Goal: Task Accomplishment & Management: Use online tool/utility

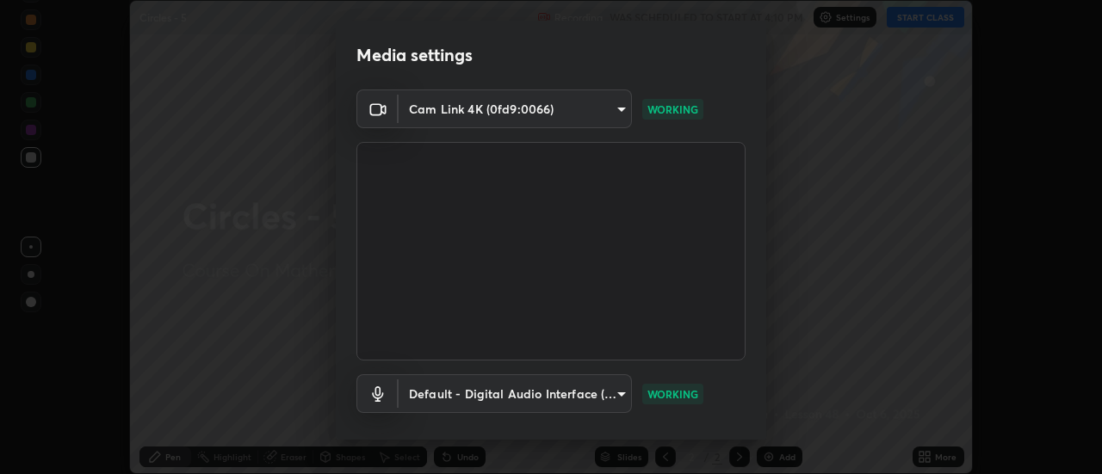
scroll to position [90, 0]
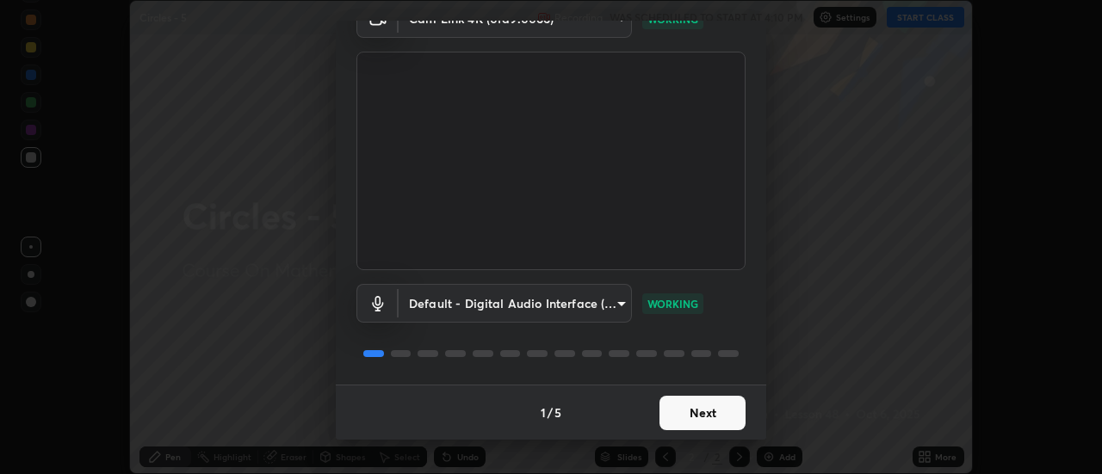
click at [685, 411] on button "Next" at bounding box center [702, 413] width 86 height 34
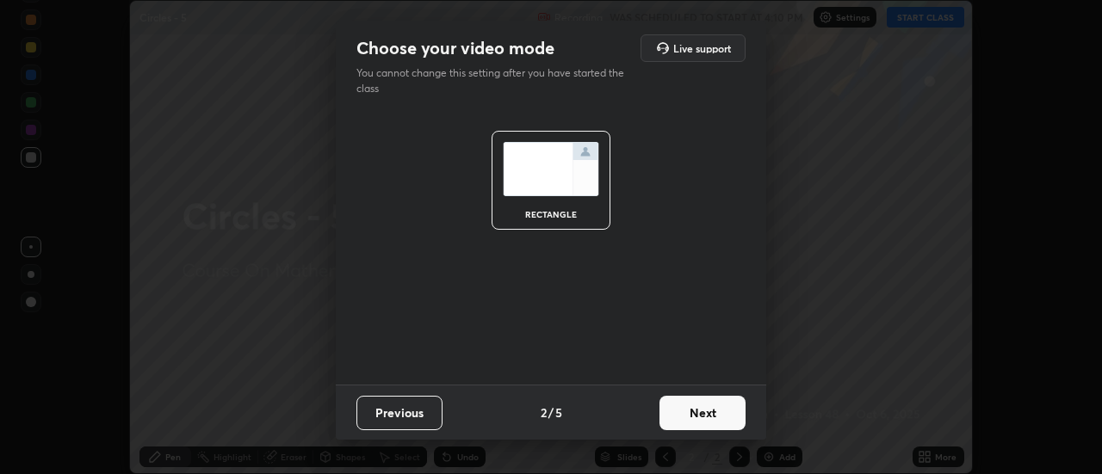
scroll to position [0, 0]
click at [688, 412] on button "Next" at bounding box center [702, 413] width 86 height 34
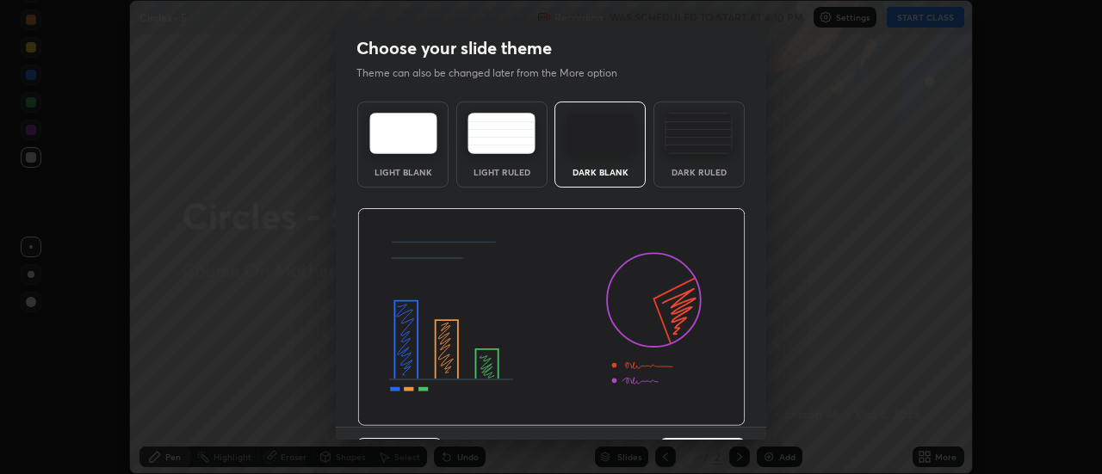
click at [707, 164] on div "Dark Ruled" at bounding box center [698, 145] width 91 height 86
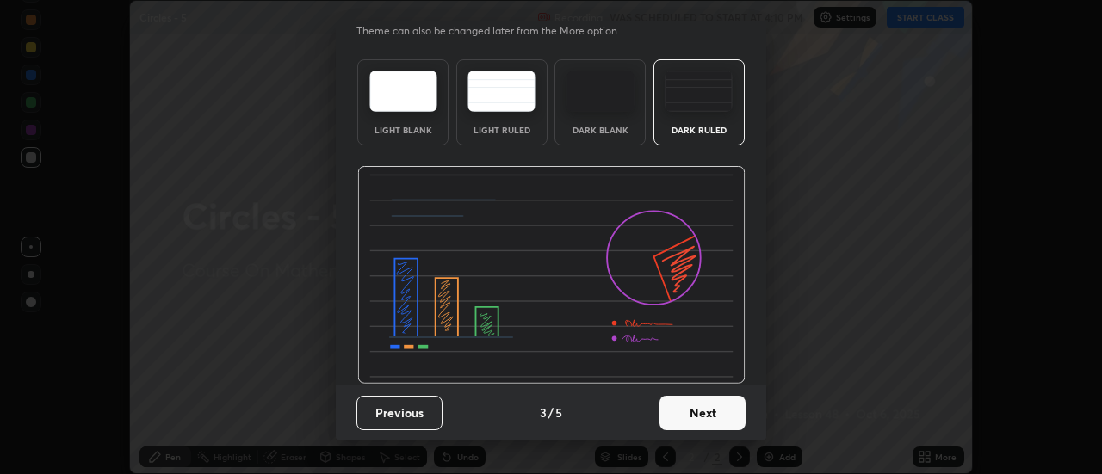
click at [694, 414] on button "Next" at bounding box center [702, 413] width 86 height 34
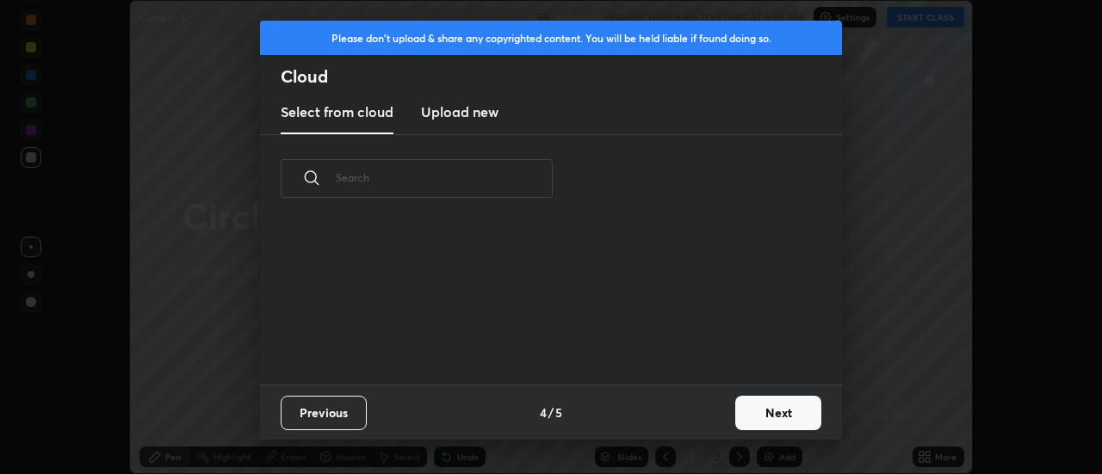
scroll to position [0, 0]
click at [700, 415] on div "Previous 4 / 5 Next" at bounding box center [551, 412] width 582 height 55
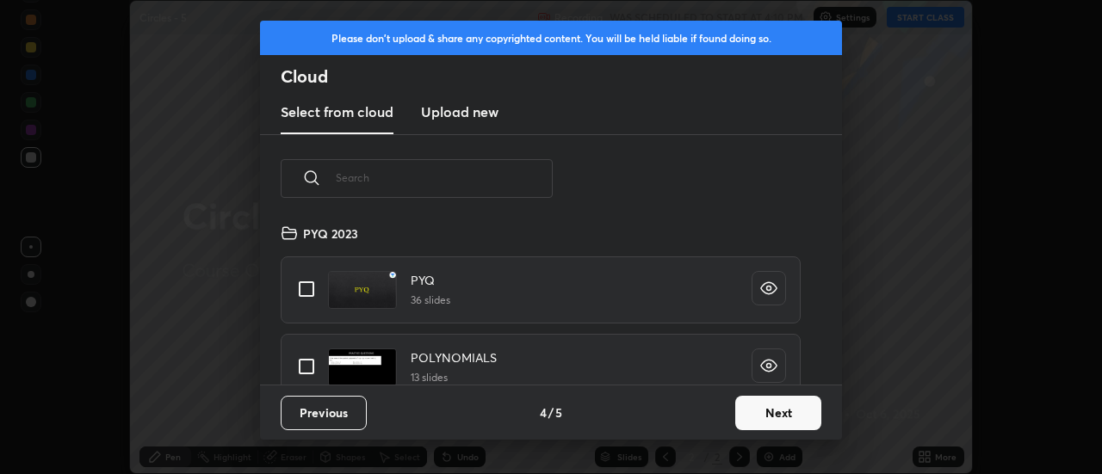
click at [758, 407] on button "Next" at bounding box center [778, 413] width 86 height 34
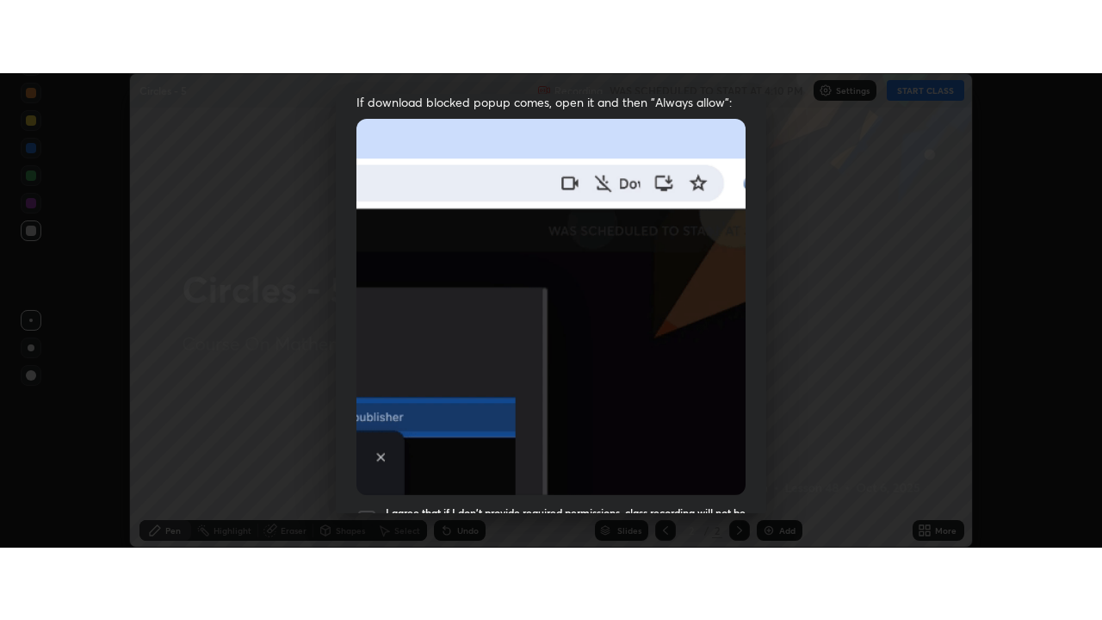
scroll to position [442, 0]
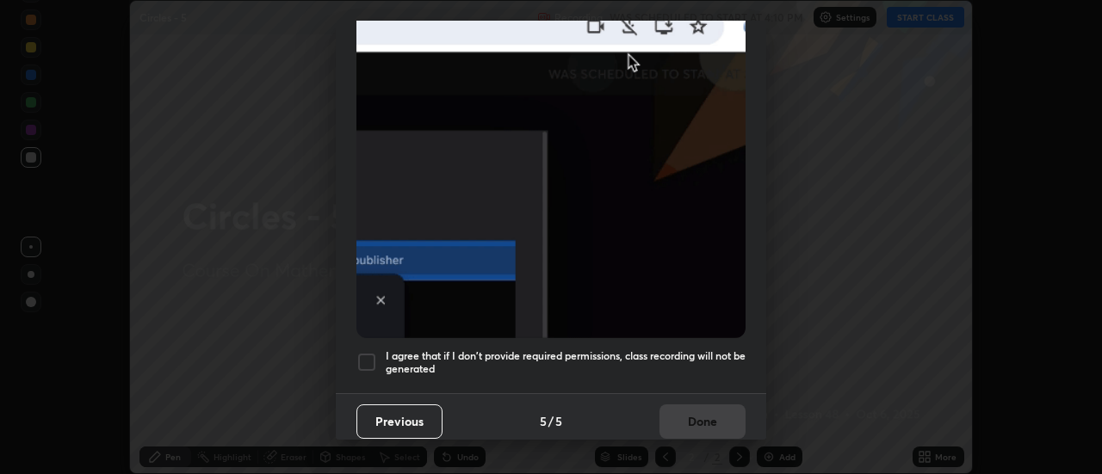
click at [687, 365] on h5 "I agree that if I don't provide required permissions, class recording will not …" at bounding box center [566, 362] width 360 height 27
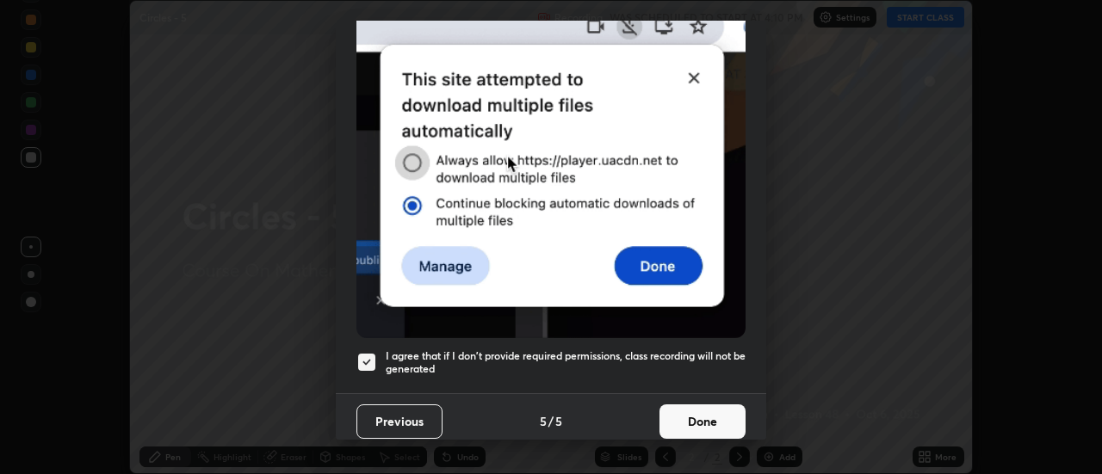
click at [701, 415] on button "Done" at bounding box center [702, 422] width 86 height 34
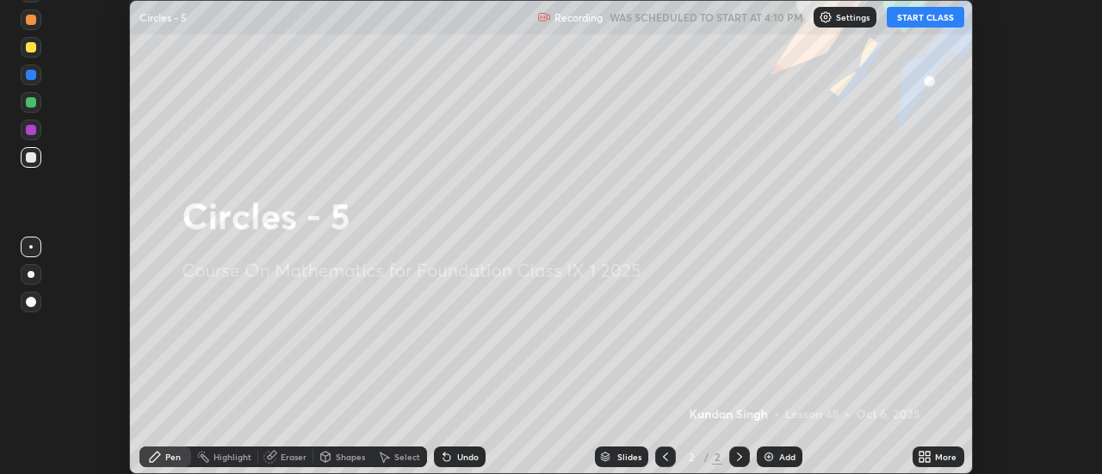
click at [924, 26] on button "START CLASS" at bounding box center [925, 17] width 77 height 21
click at [925, 456] on icon at bounding box center [924, 457] width 14 height 14
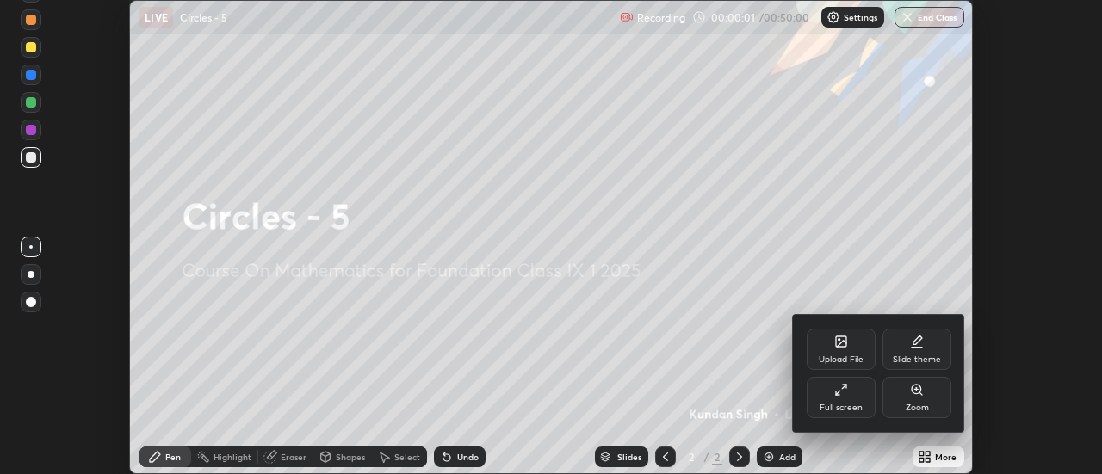
click at [849, 400] on div "Full screen" at bounding box center [840, 397] width 69 height 41
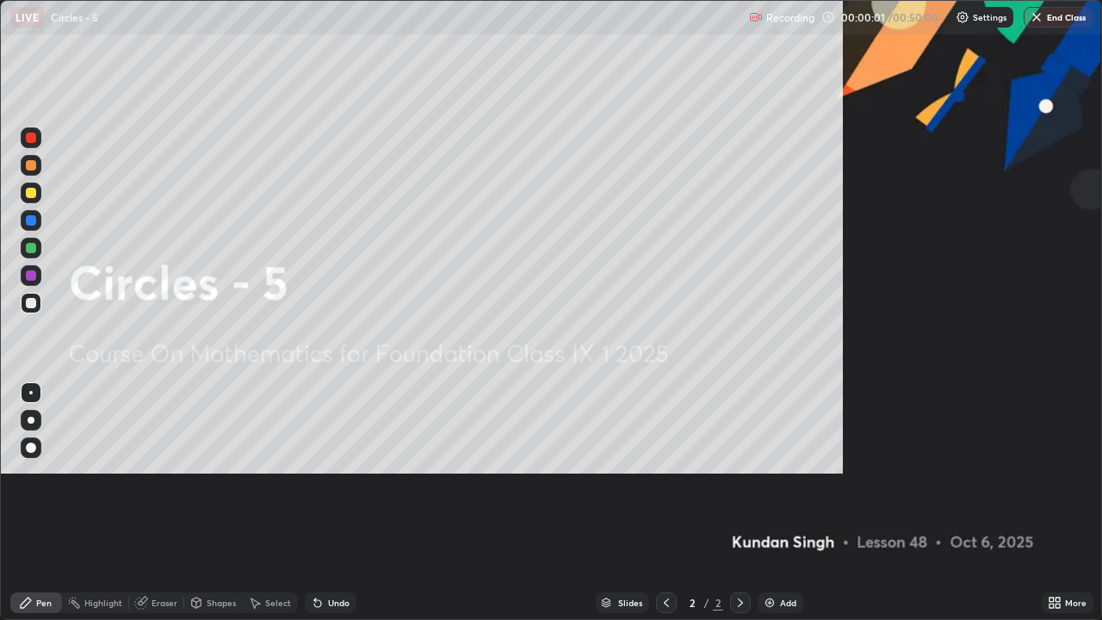
scroll to position [620, 1102]
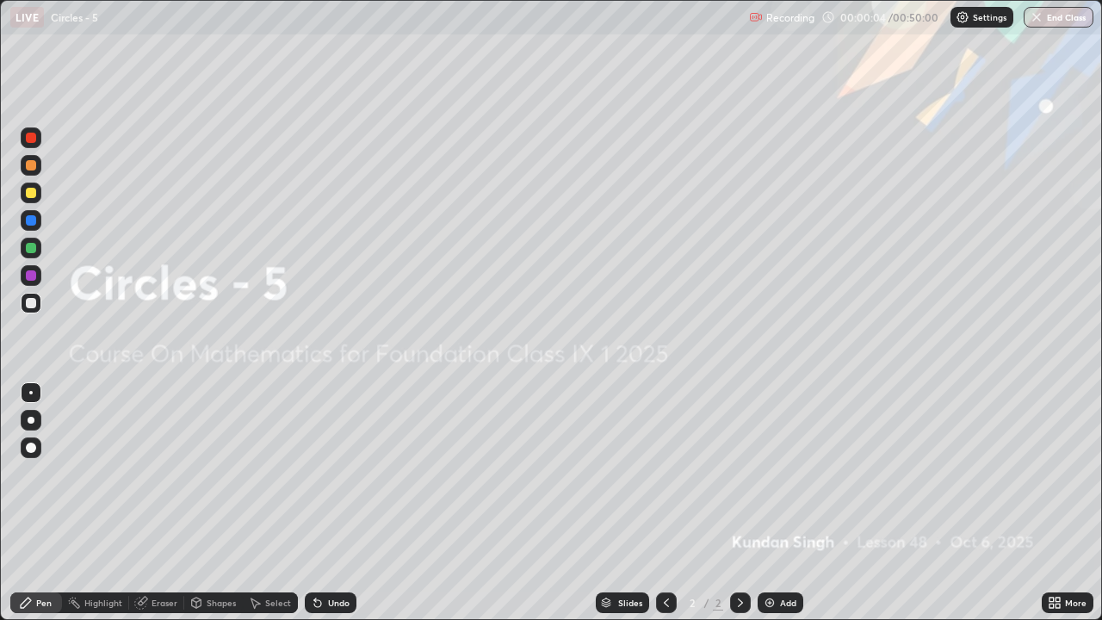
click at [1060, 473] on icon at bounding box center [1057, 605] width 4 height 4
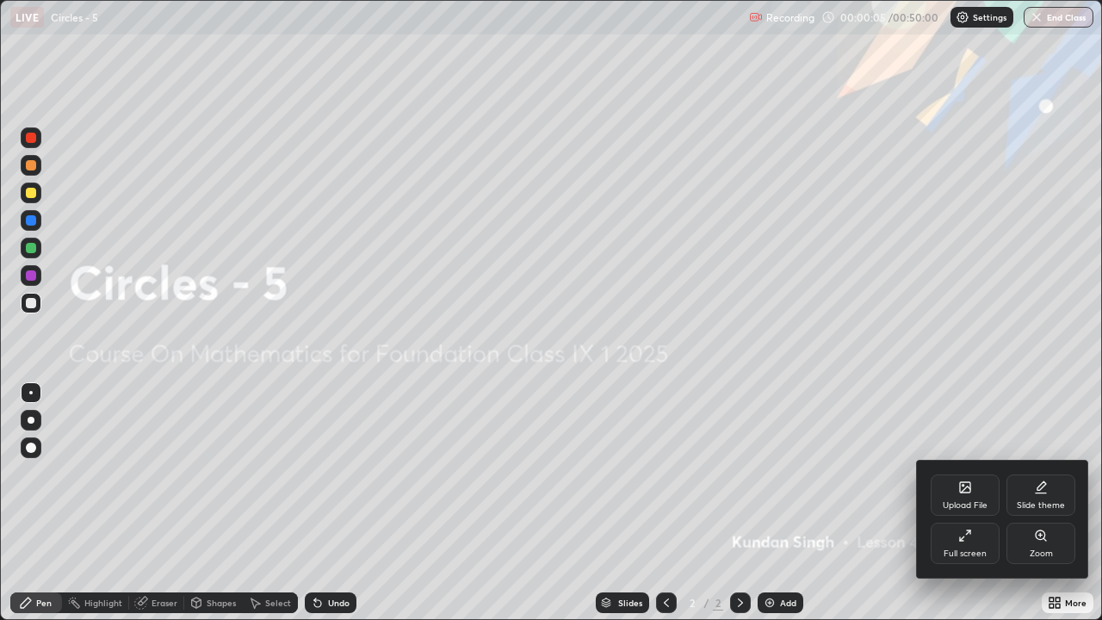
click at [966, 473] on div "Upload File" at bounding box center [964, 494] width 69 height 41
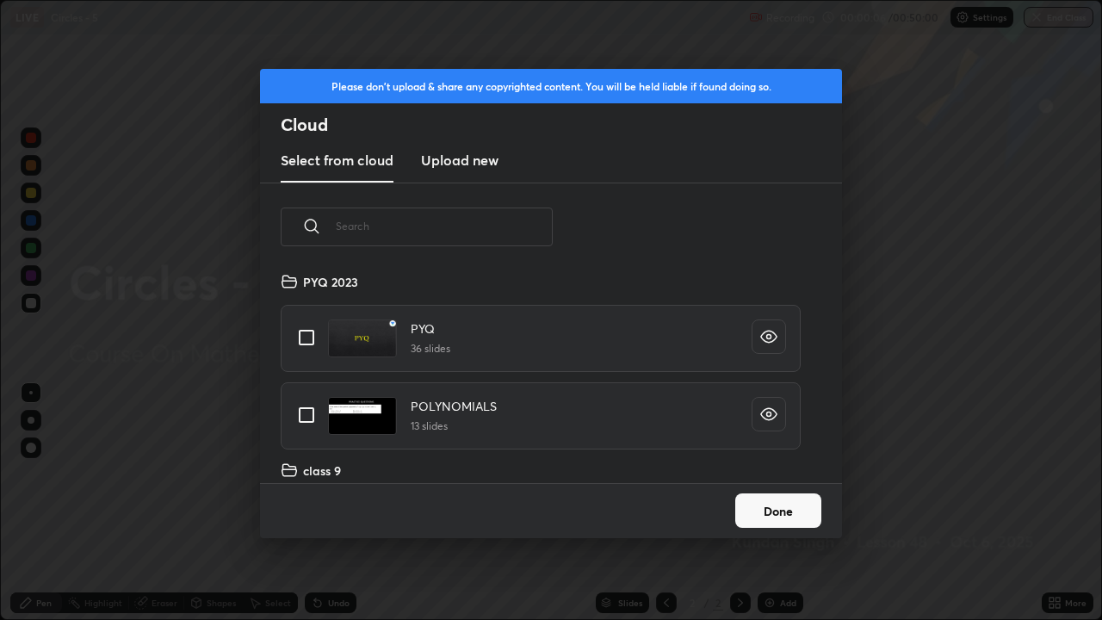
scroll to position [212, 553]
click at [519, 222] on input "text" at bounding box center [444, 225] width 217 height 73
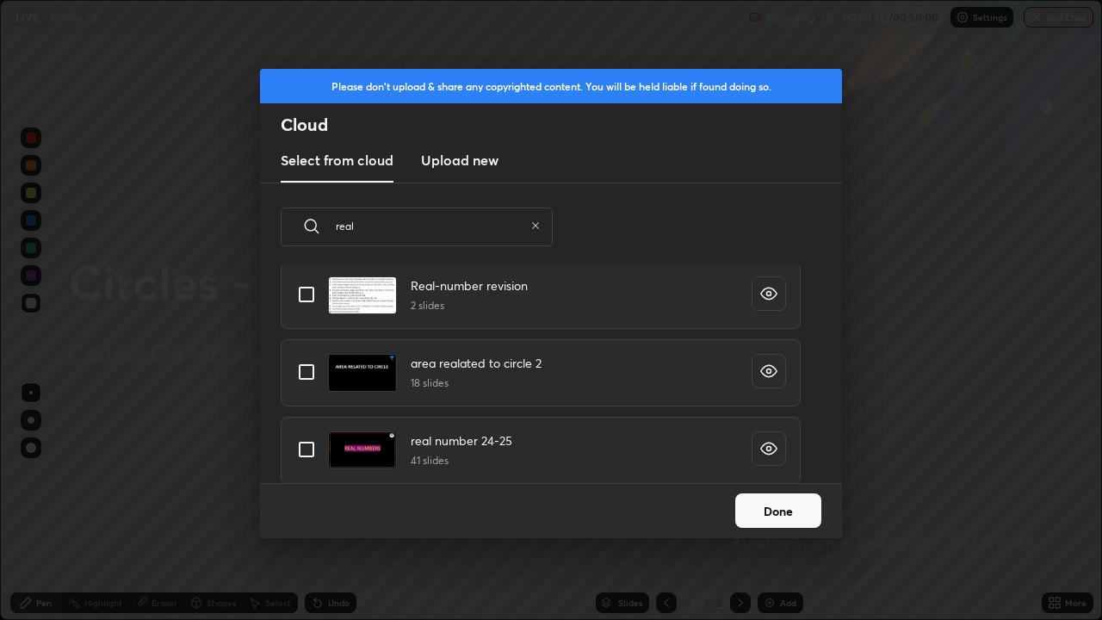
scroll to position [22, 0]
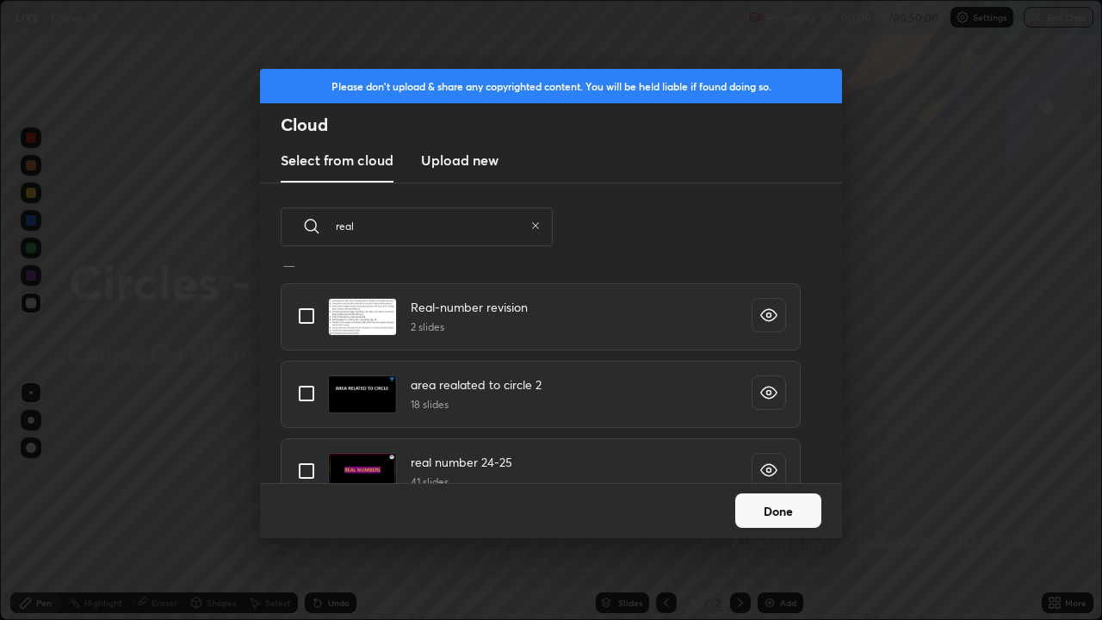
type input "real"
click at [312, 313] on input "grid" at bounding box center [306, 316] width 36 height 36
checkbox input "true"
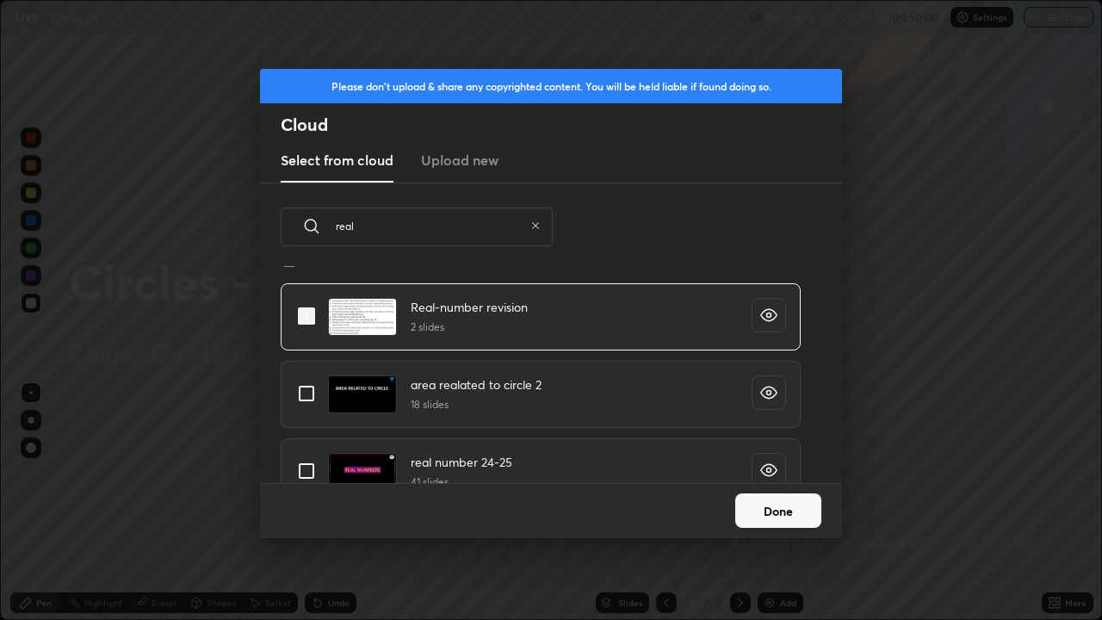
click at [763, 473] on button "Done" at bounding box center [778, 510] width 86 height 34
